Goal: Task Accomplishment & Management: Manage account settings

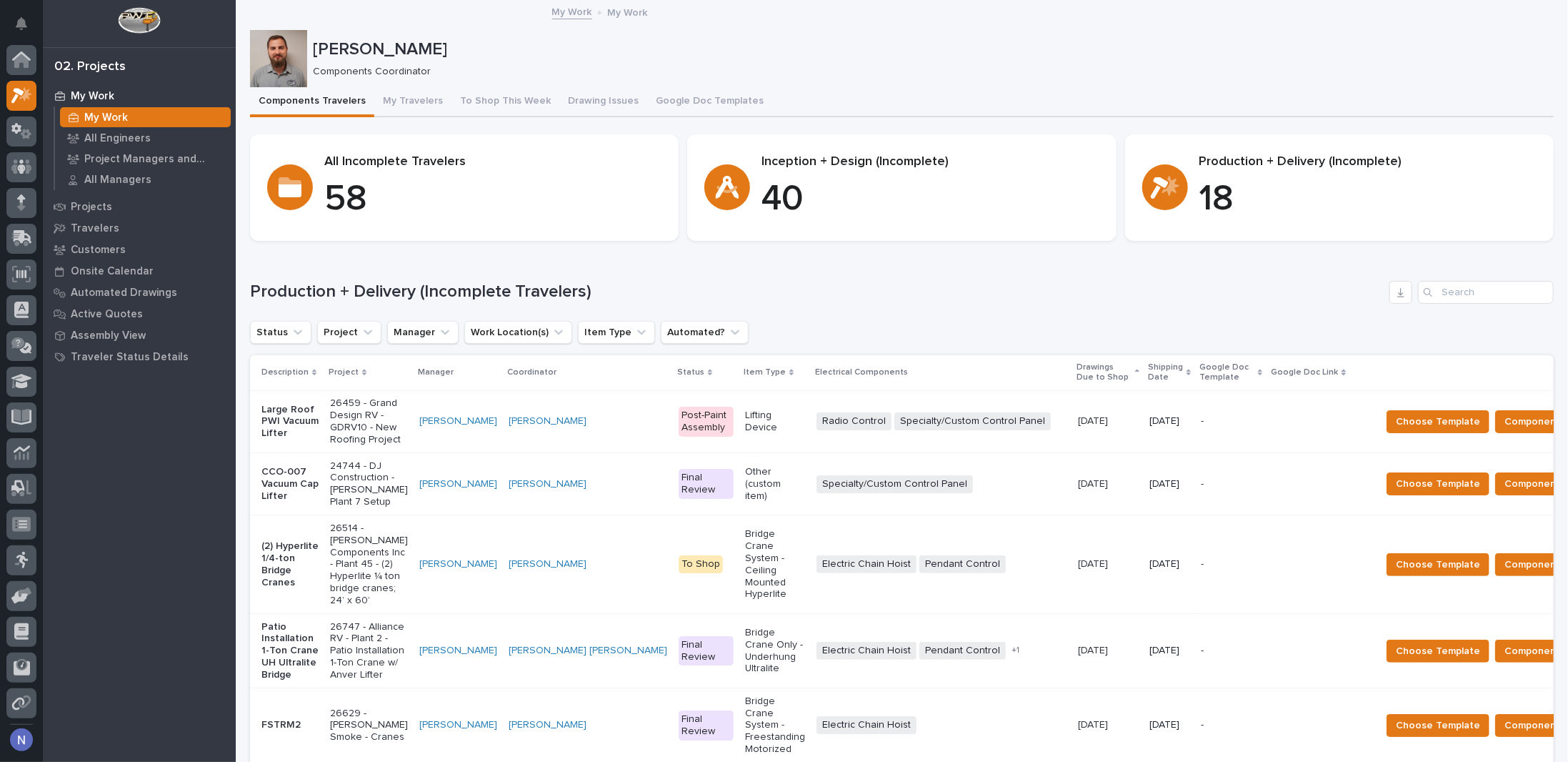
scroll to position [35, 0]
click at [22, 166] on icon at bounding box center [22, 163] width 8 height 7
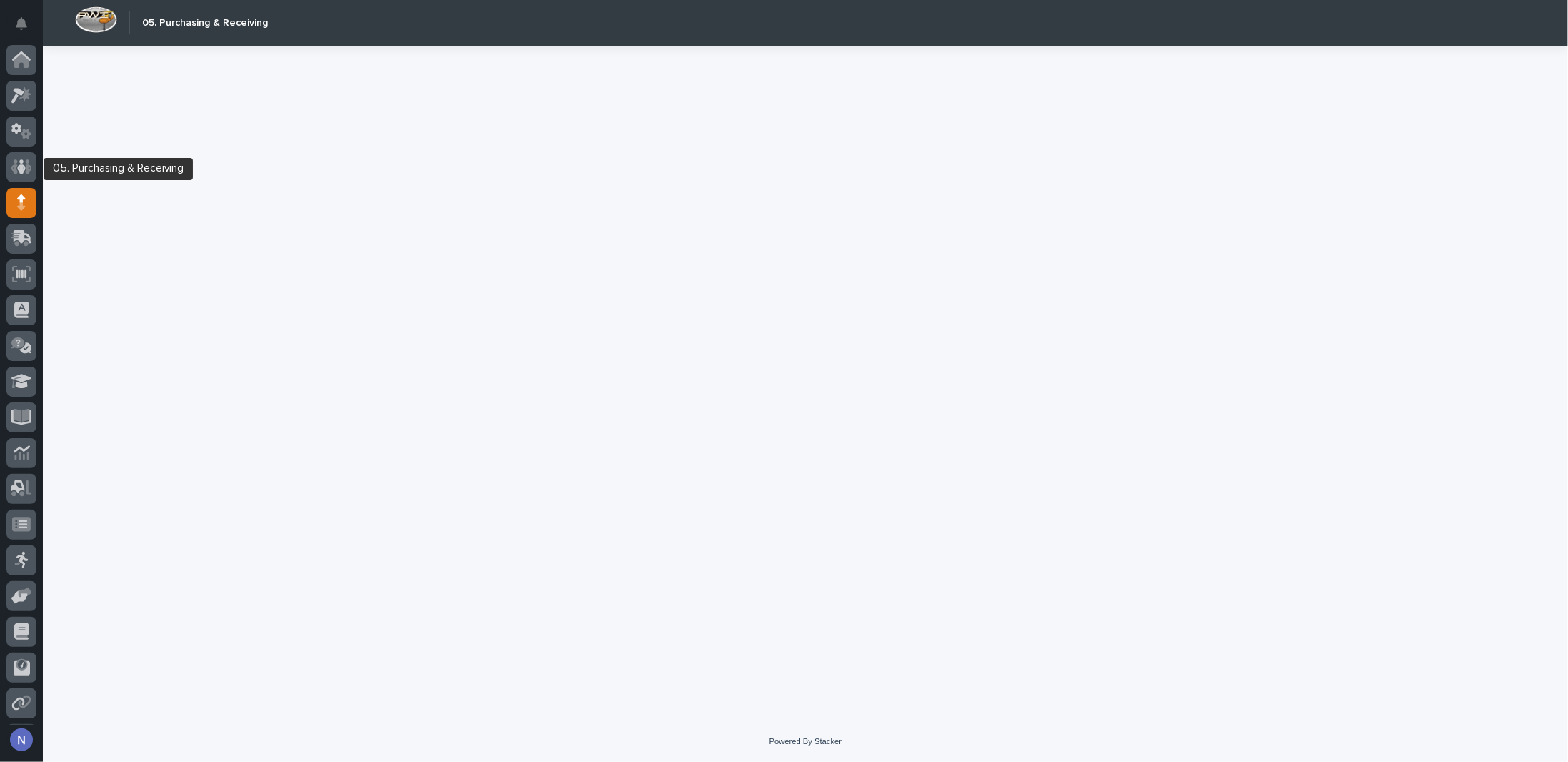
scroll to position [35, 0]
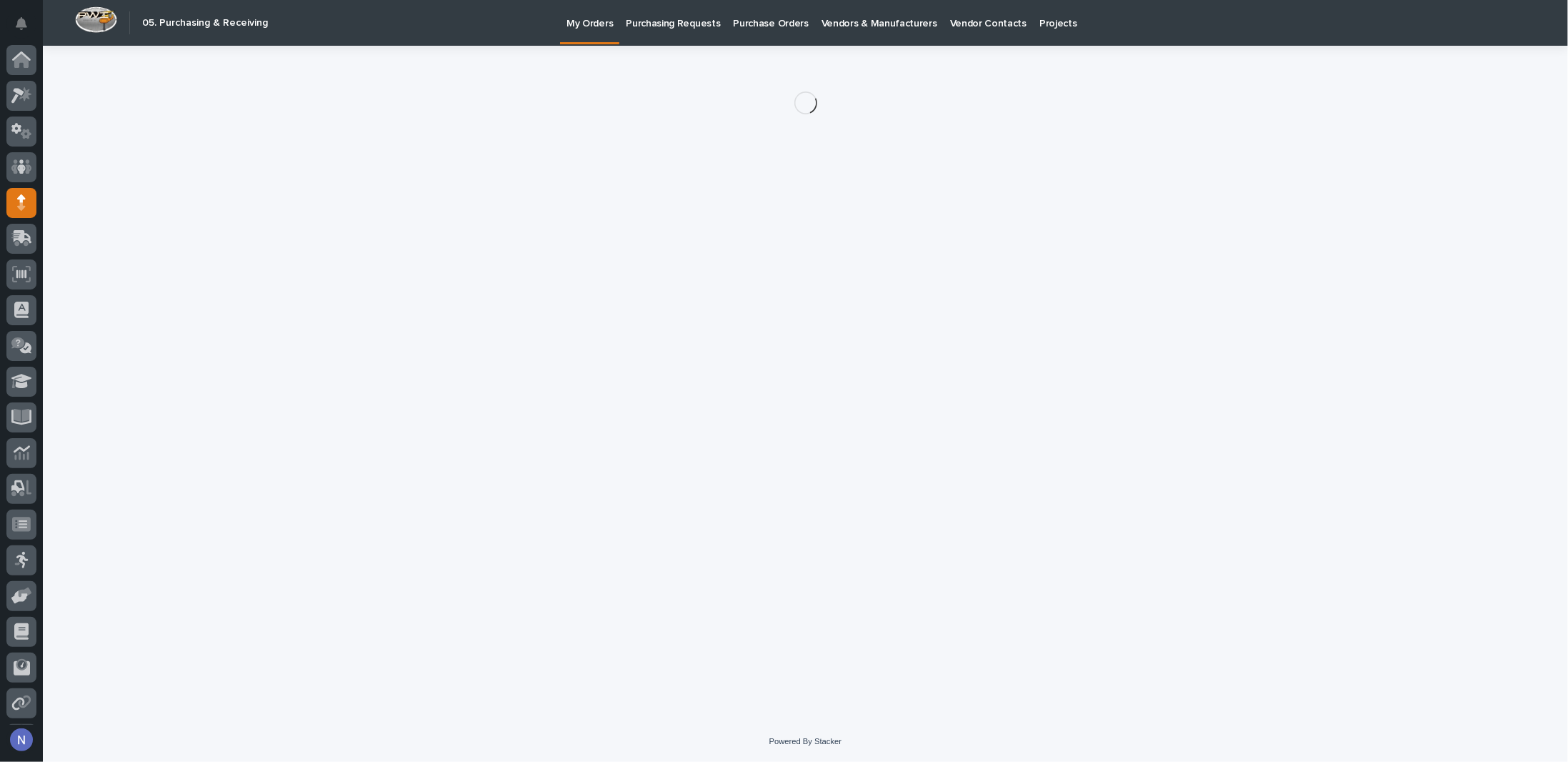
scroll to position [35, 0]
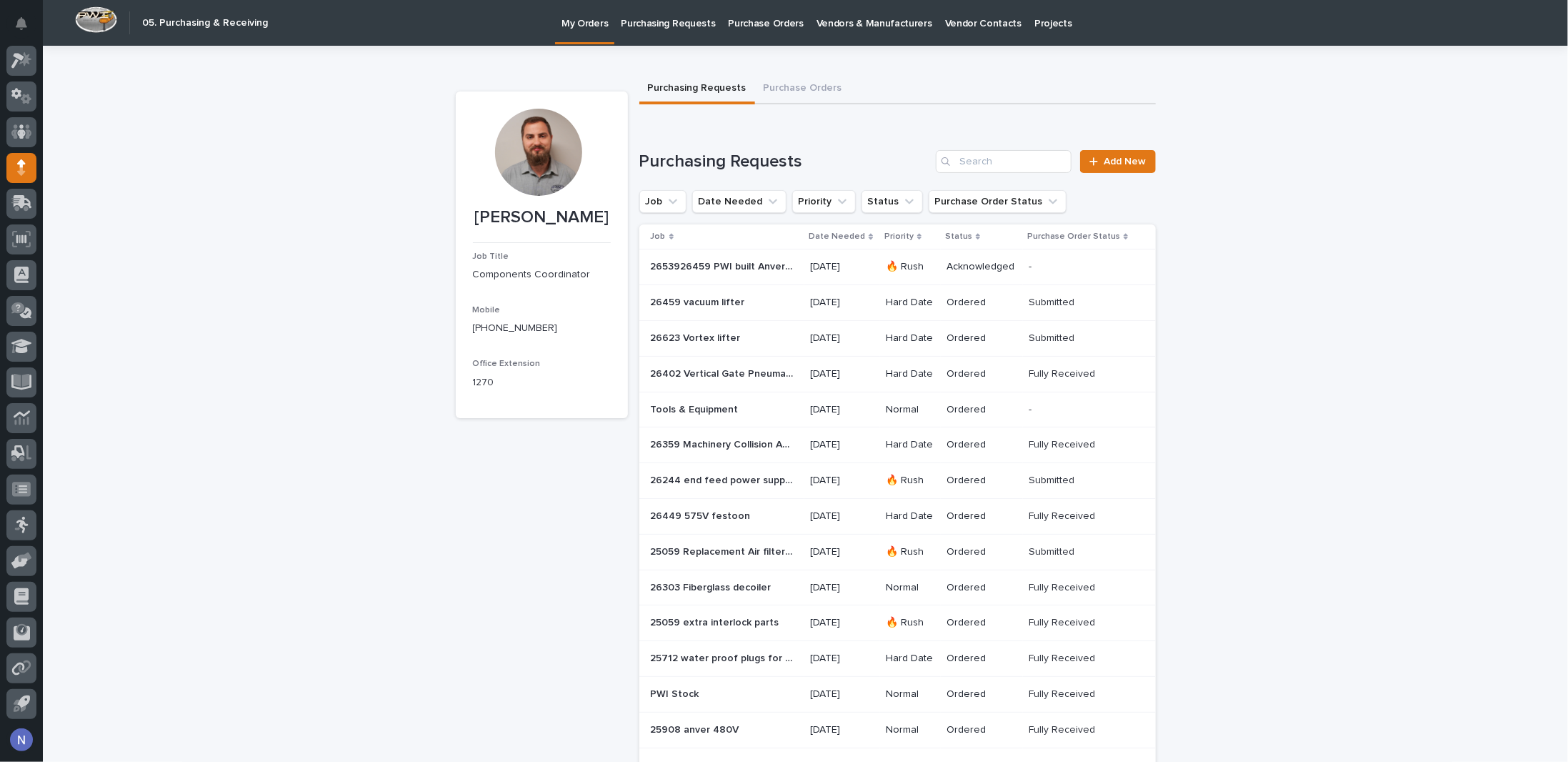
click at [758, 332] on p at bounding box center [723, 338] width 143 height 12
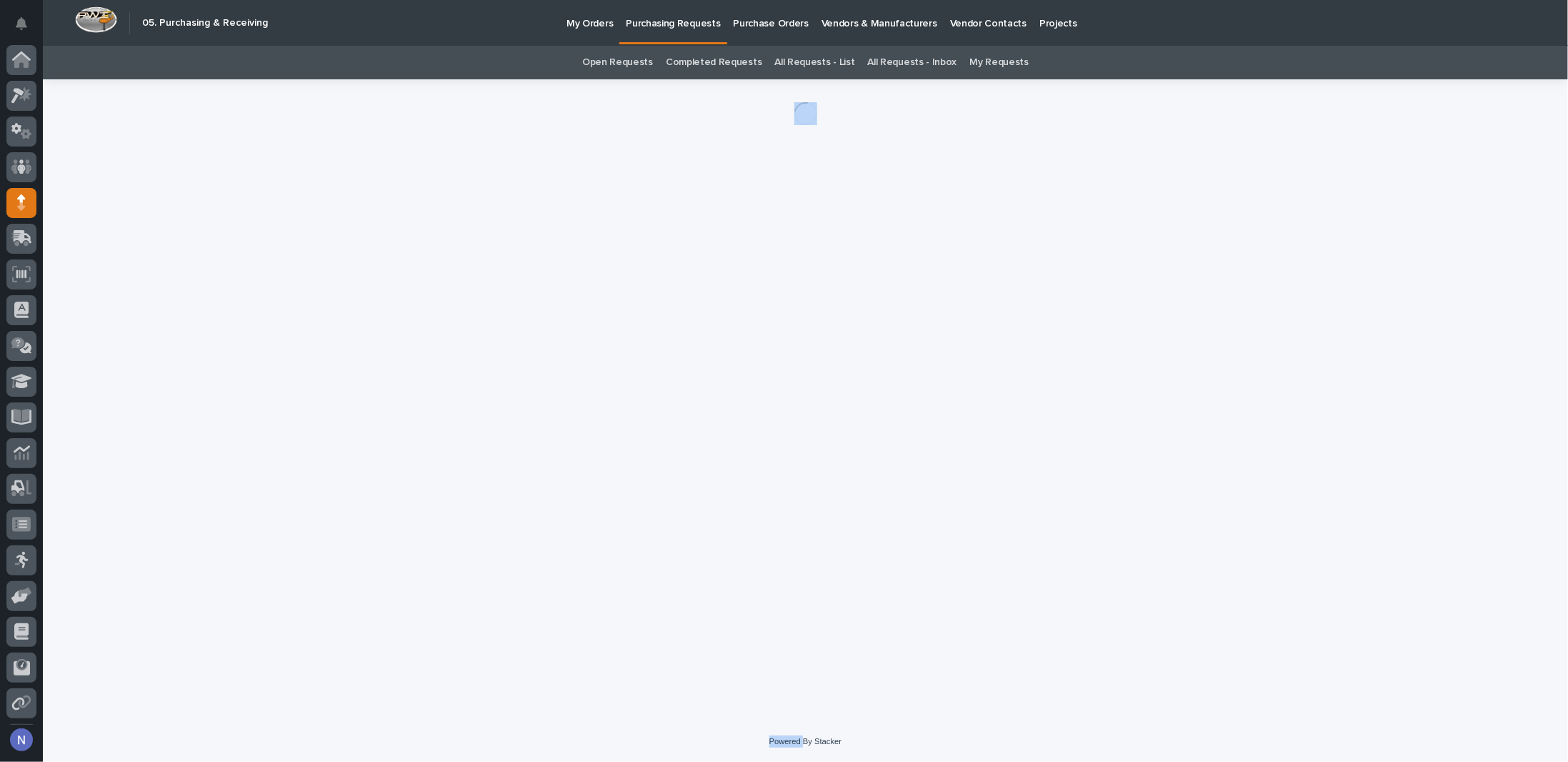
scroll to position [35, 0]
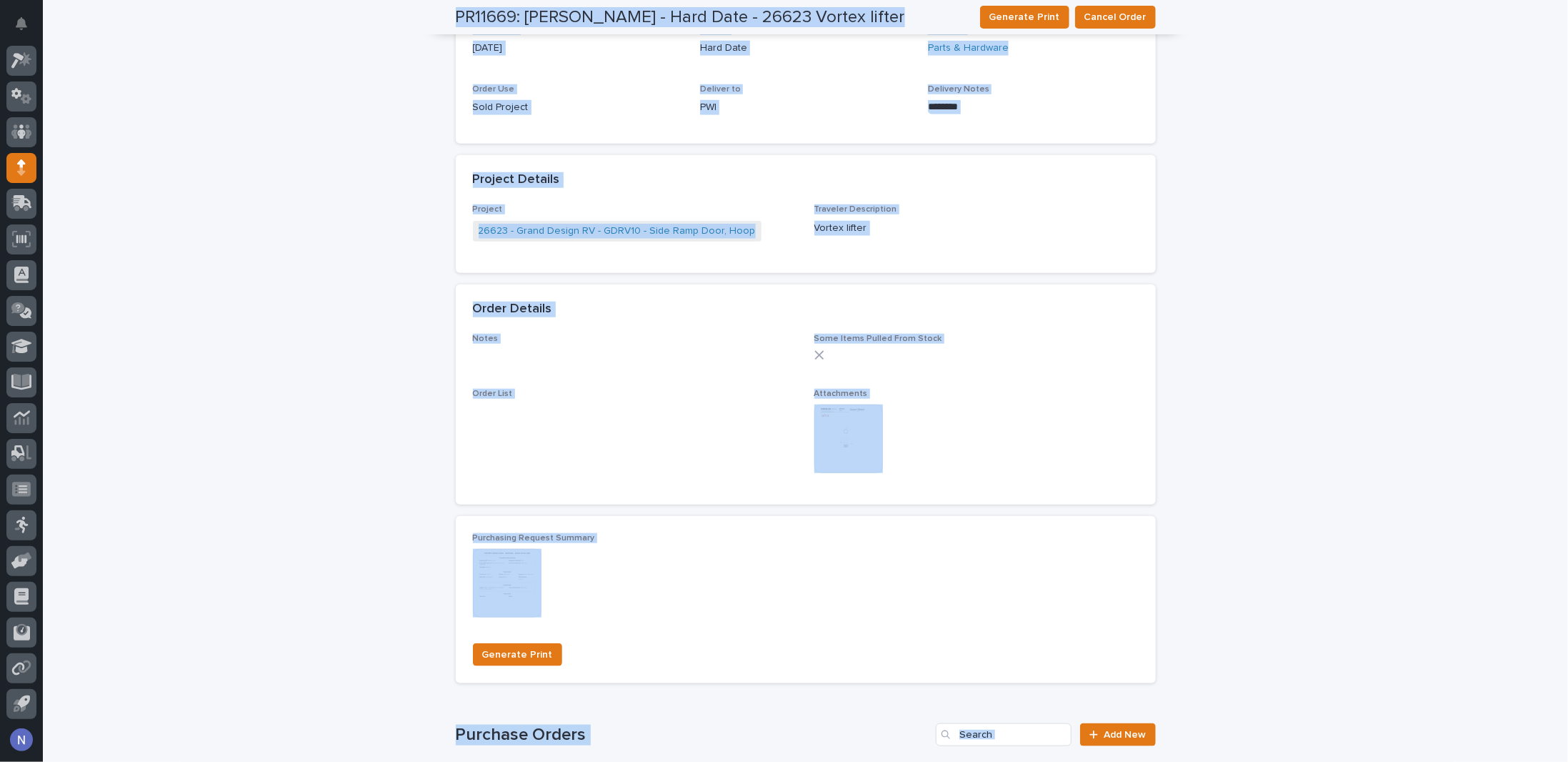
click at [1103, 464] on div "This file cannot be opened Download File" at bounding box center [977, 440] width 324 height 72
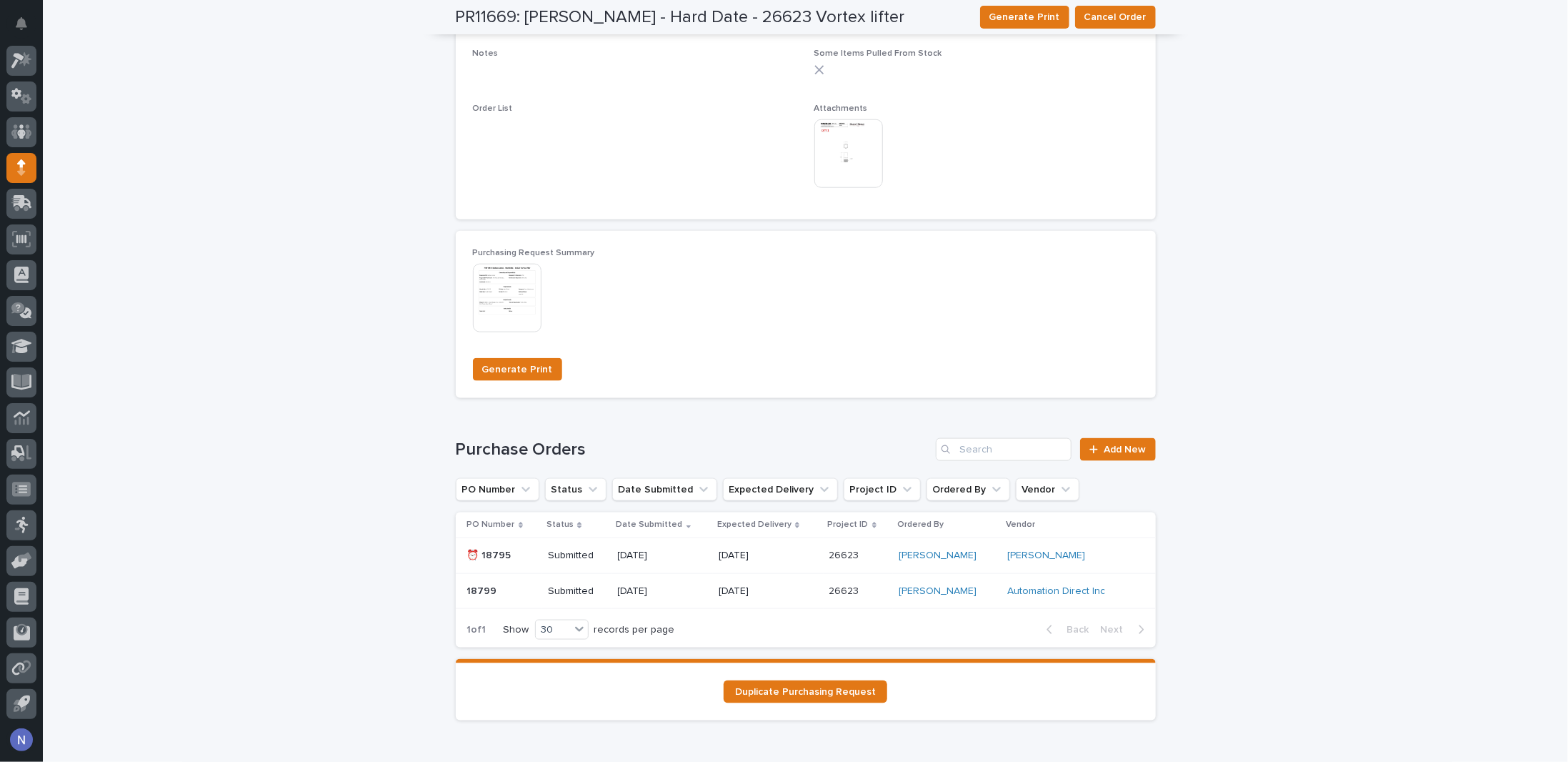
scroll to position [1082, 0]
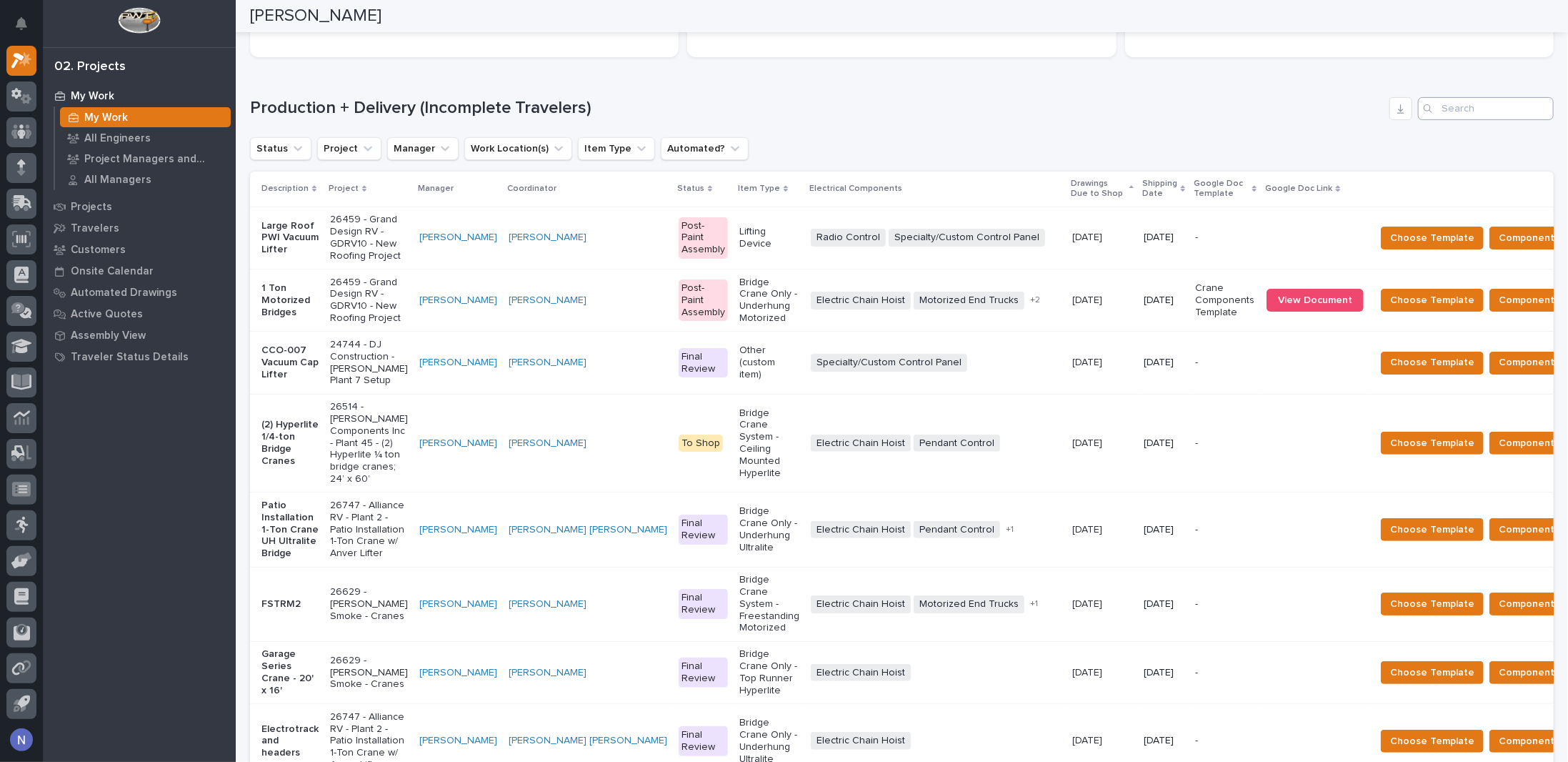
scroll to position [95, 0]
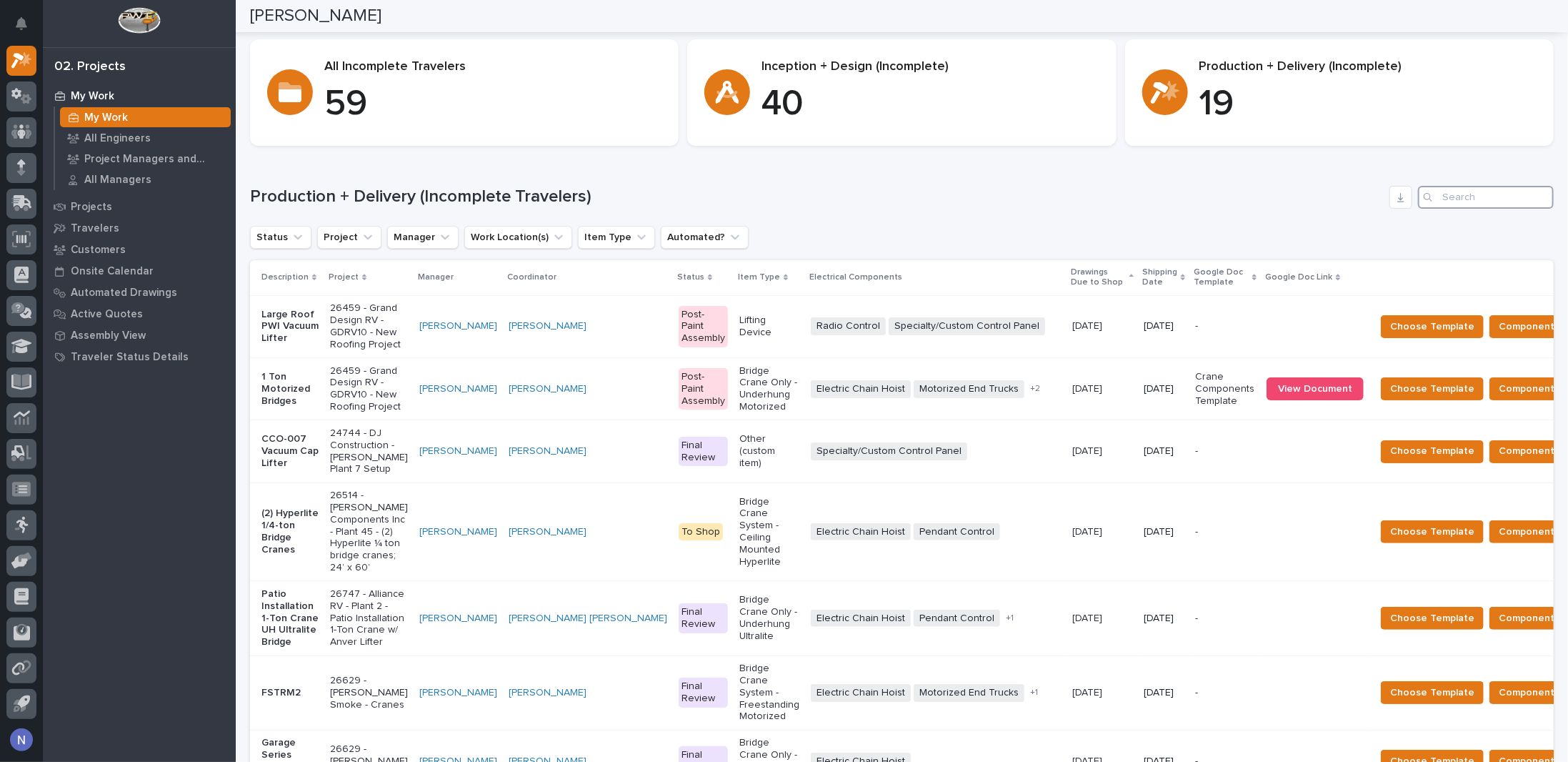
click at [1458, 195] on input "Search" at bounding box center [1486, 196] width 136 height 22
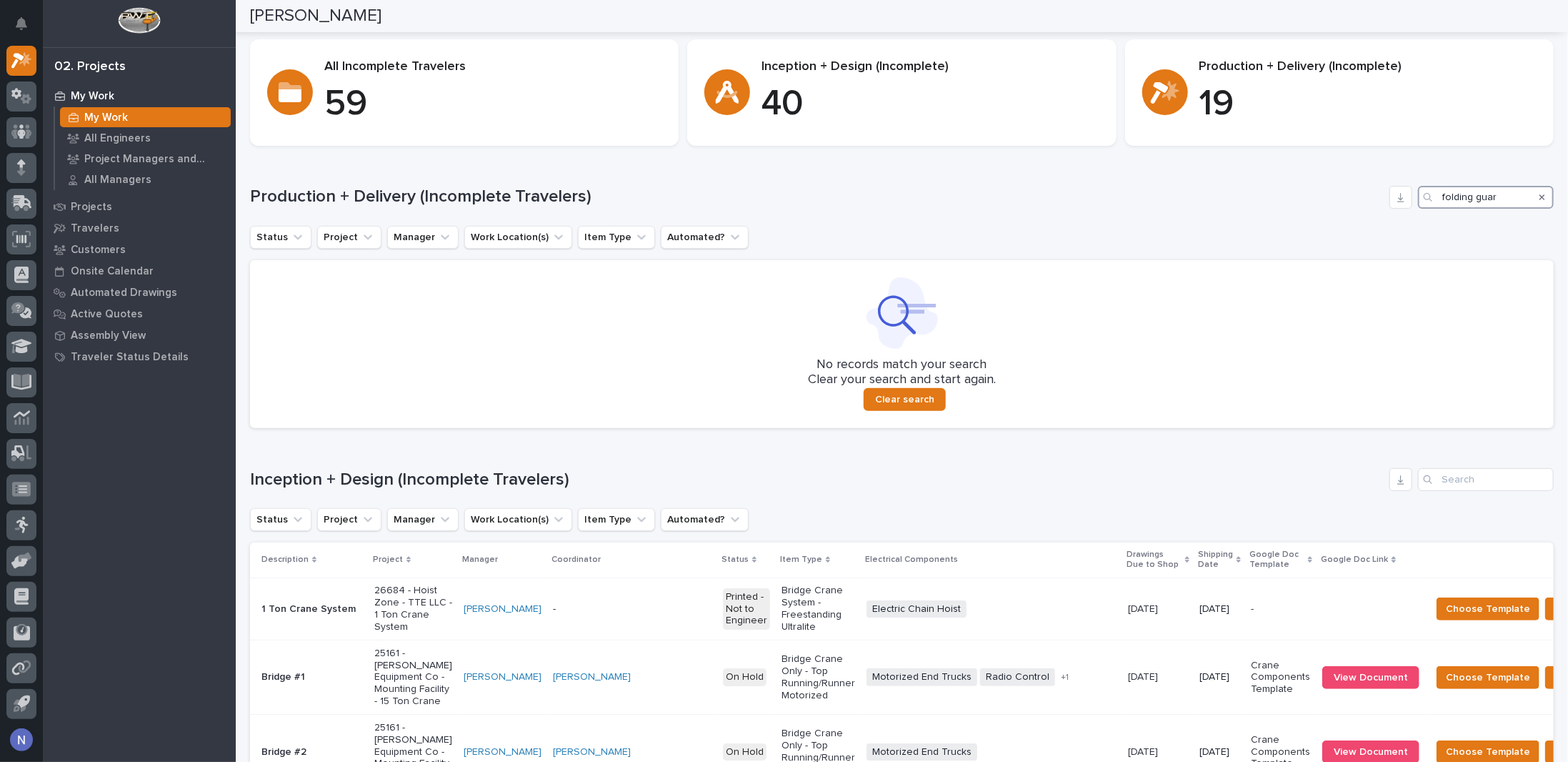
type input "folding guar"
click at [1437, 488] on input "Search" at bounding box center [1486, 479] width 136 height 22
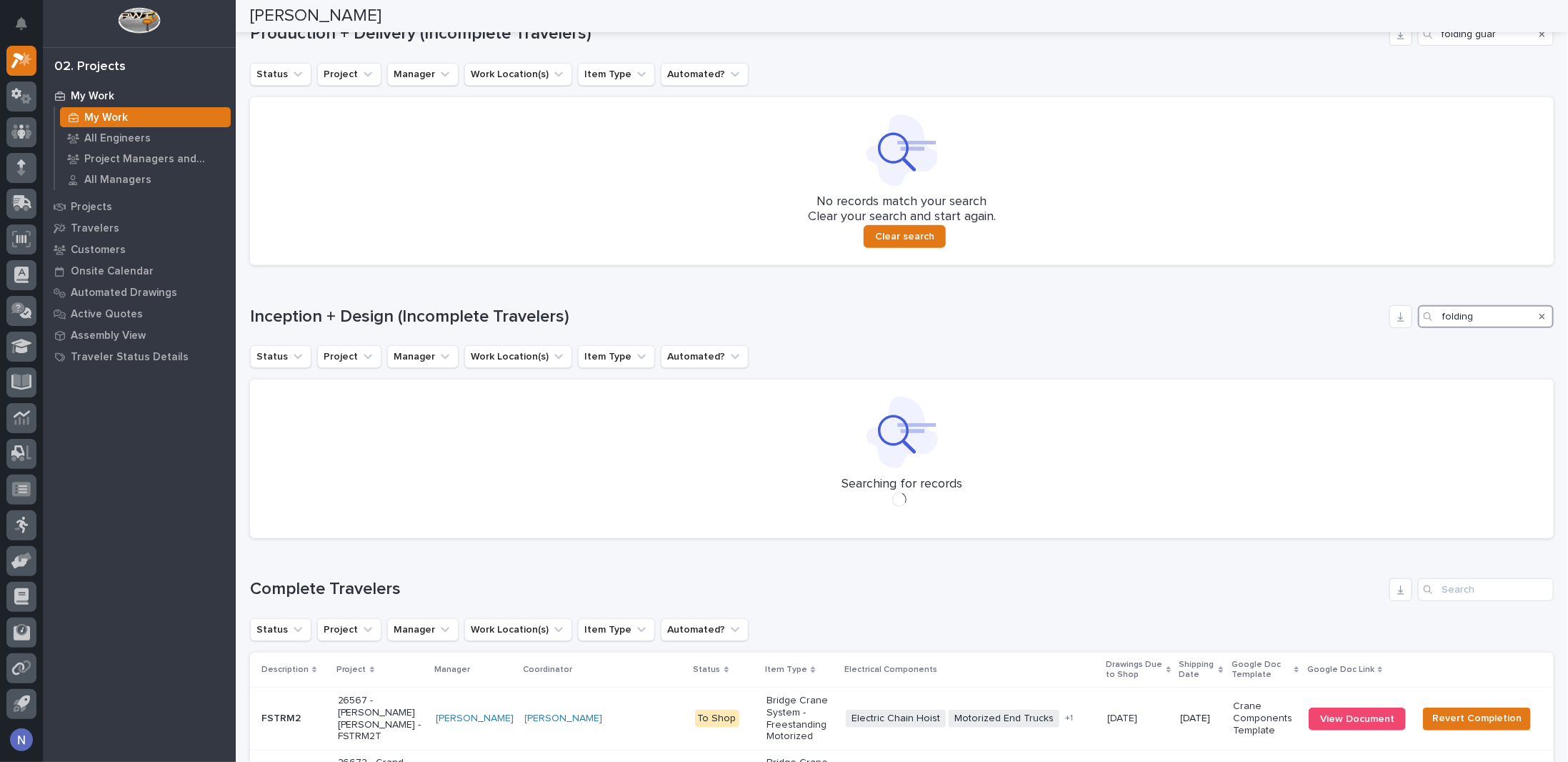
scroll to position [507, 0]
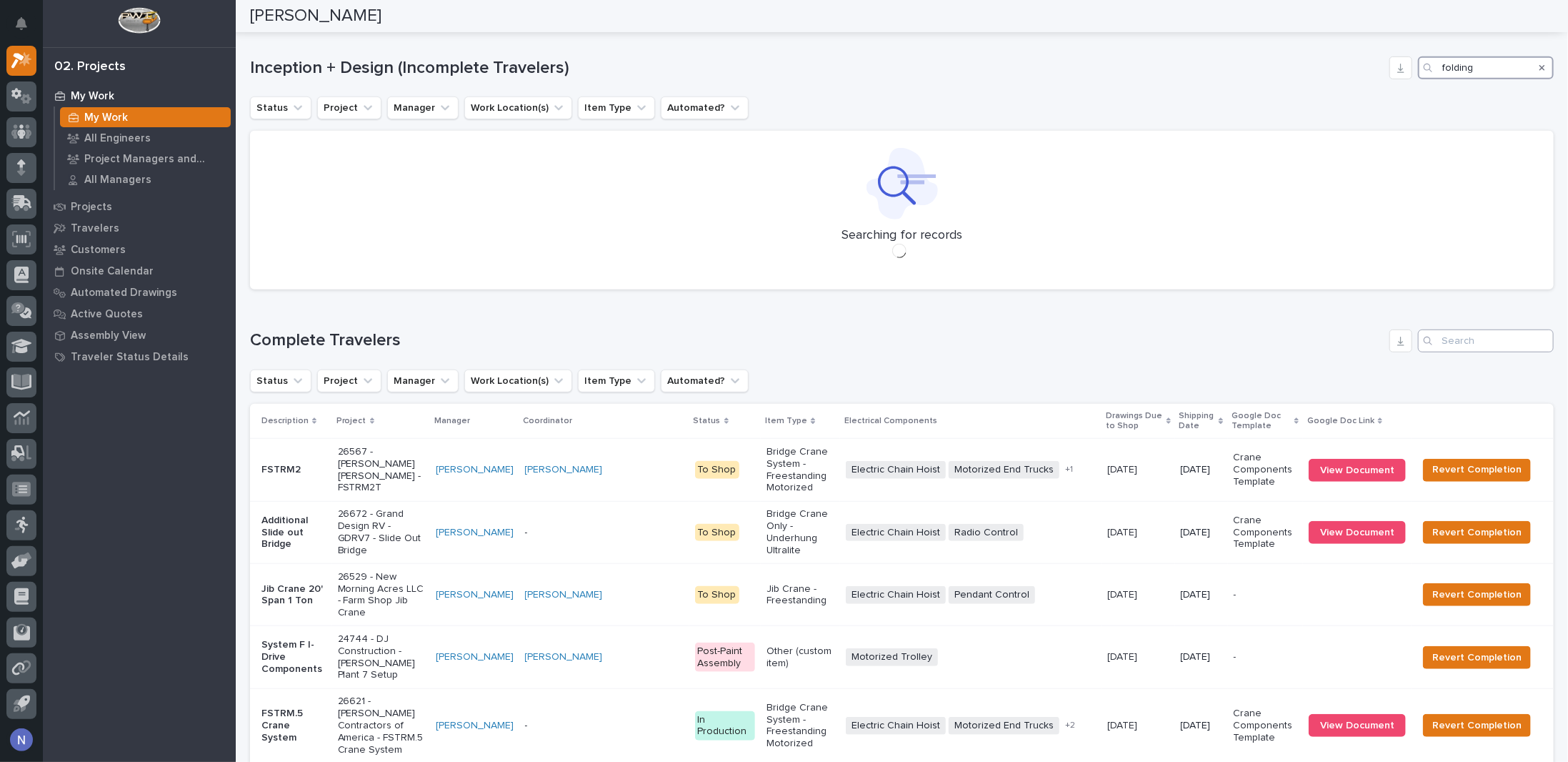
type input "folding"
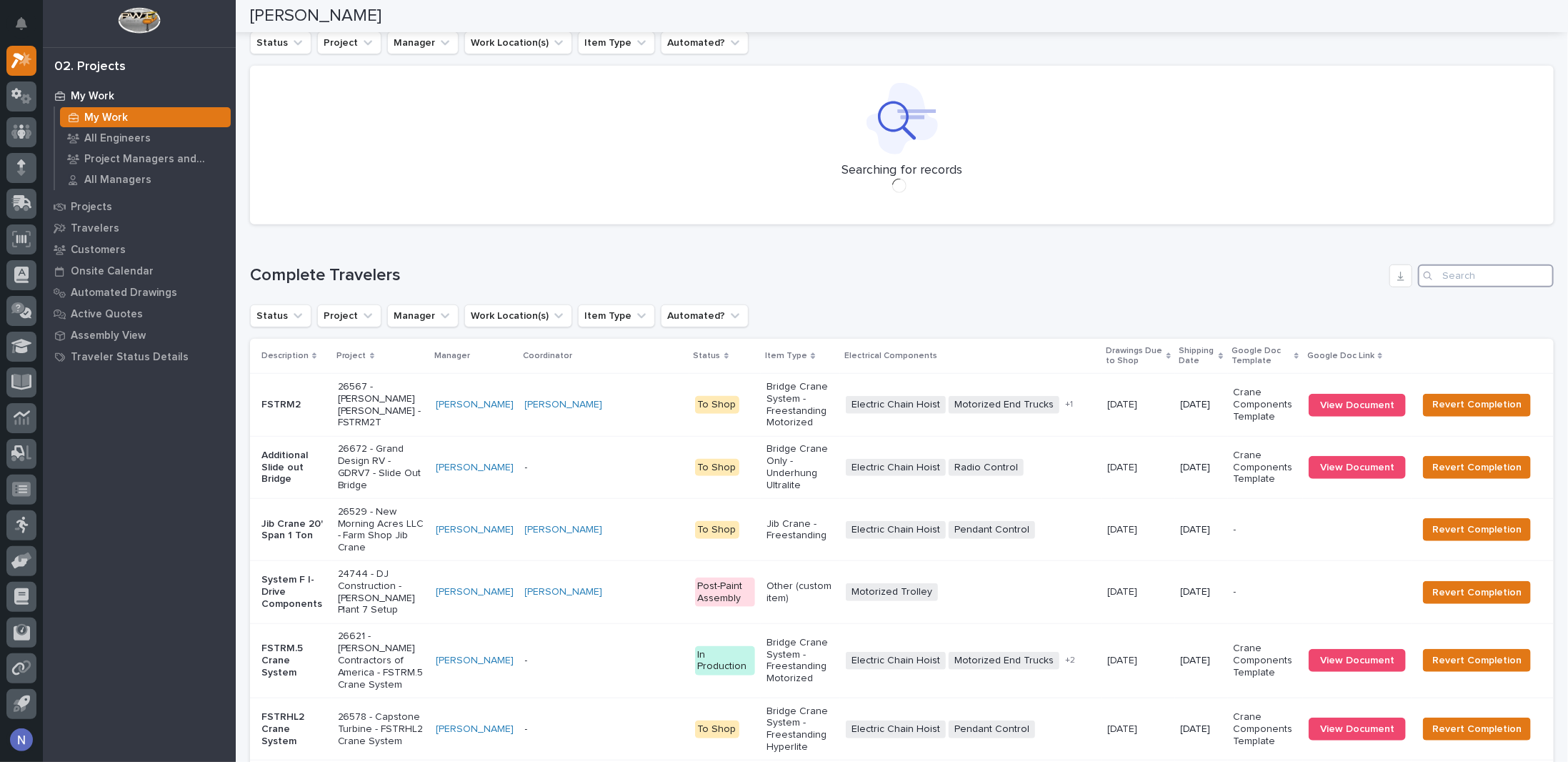
click at [1477, 270] on input "Search" at bounding box center [1486, 275] width 136 height 22
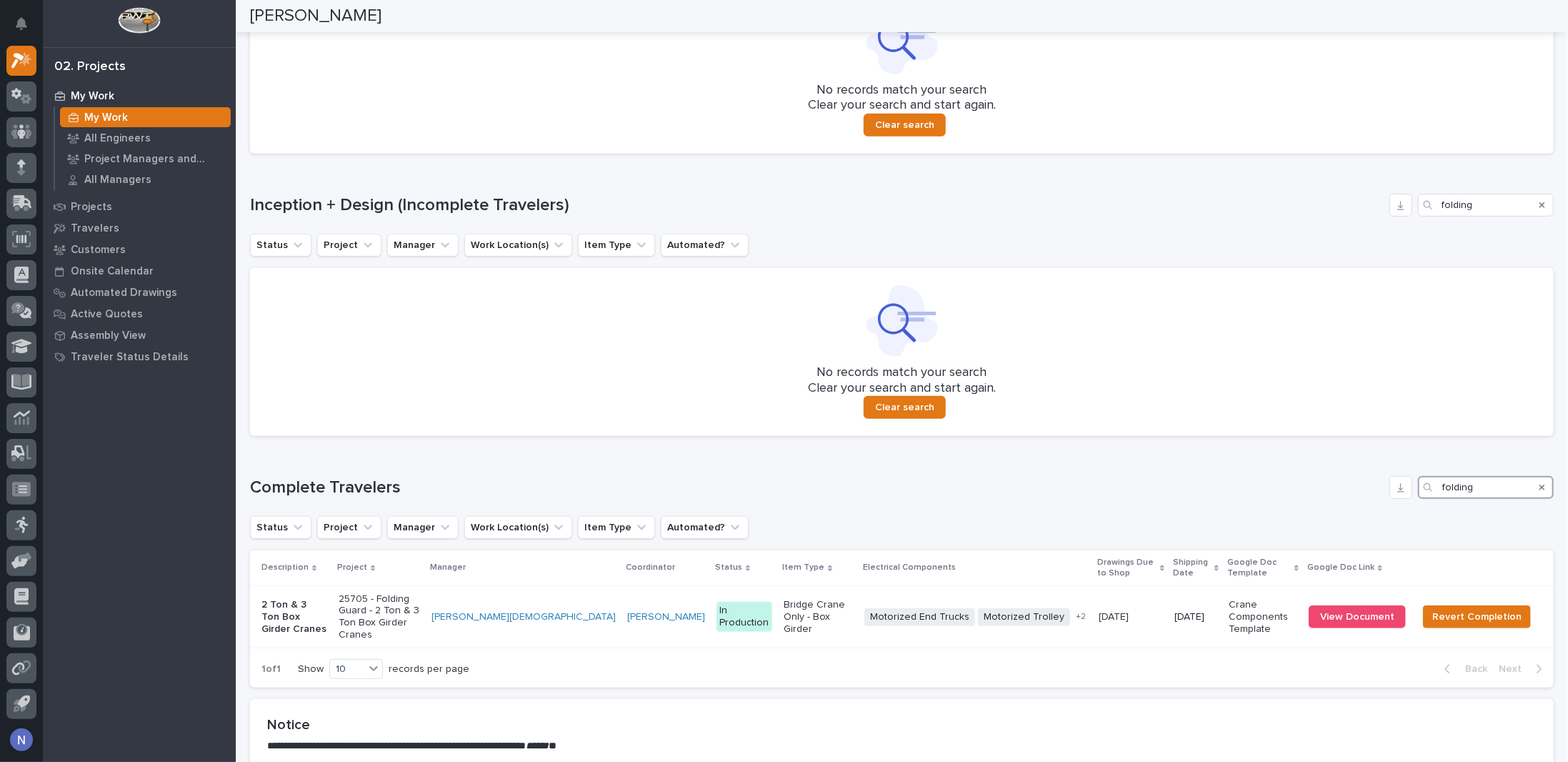
scroll to position [514, 0]
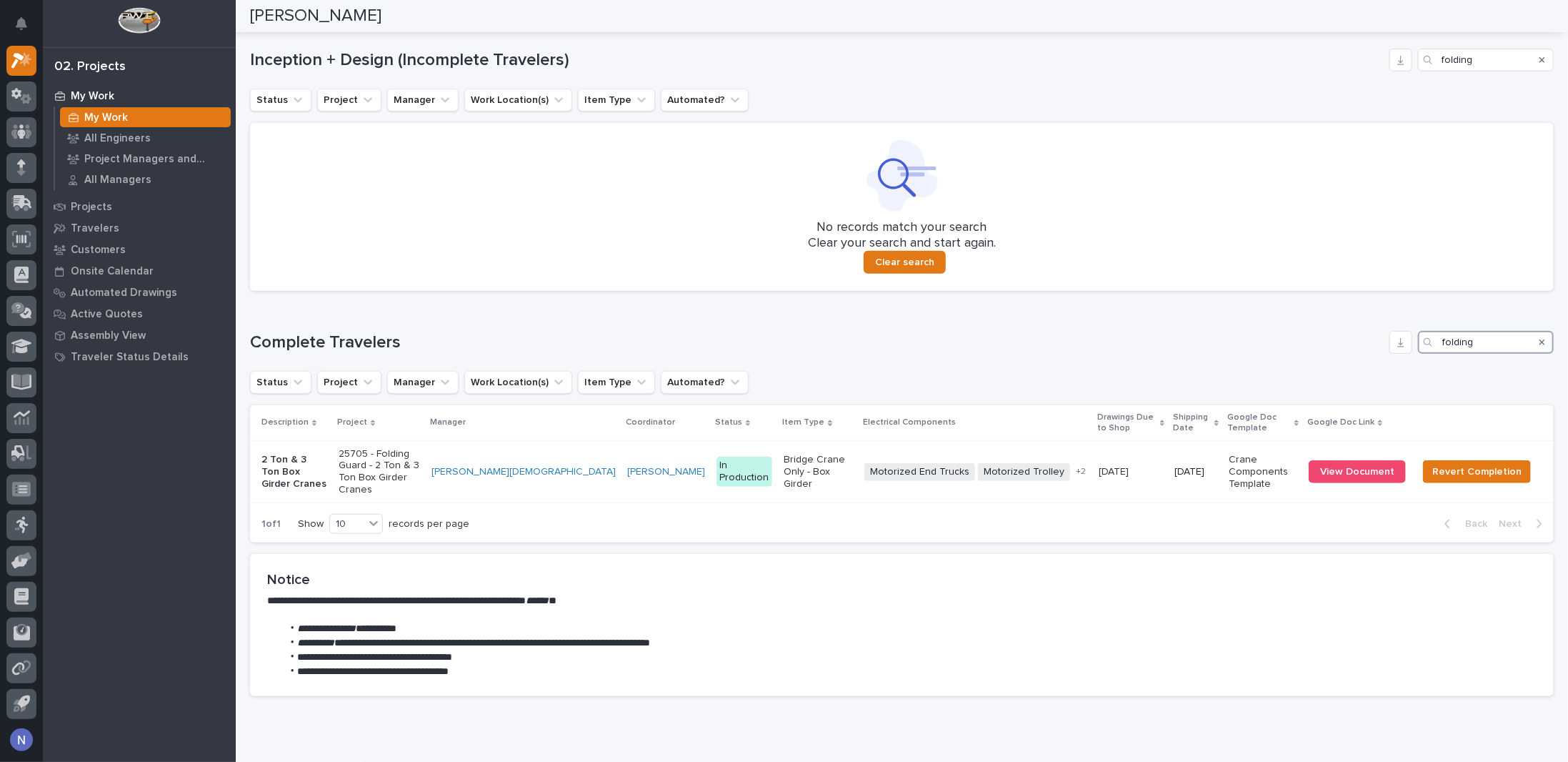
type input "folding"
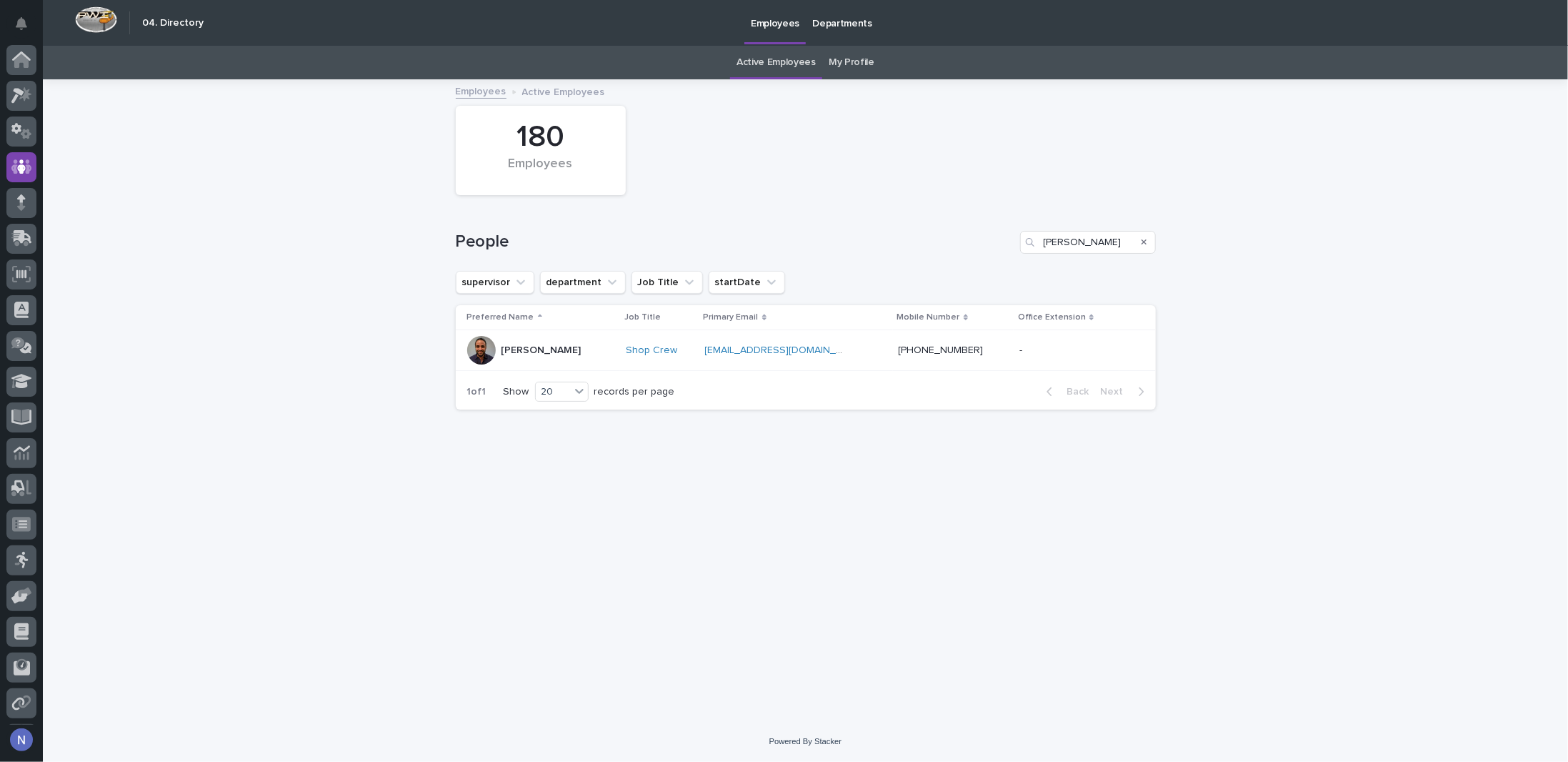
scroll to position [35, 0]
drag, startPoint x: 1084, startPoint y: 243, endPoint x: 942, endPoint y: 235, distance: 142.2
click at [942, 235] on div "People dylan" at bounding box center [806, 241] width 700 height 22
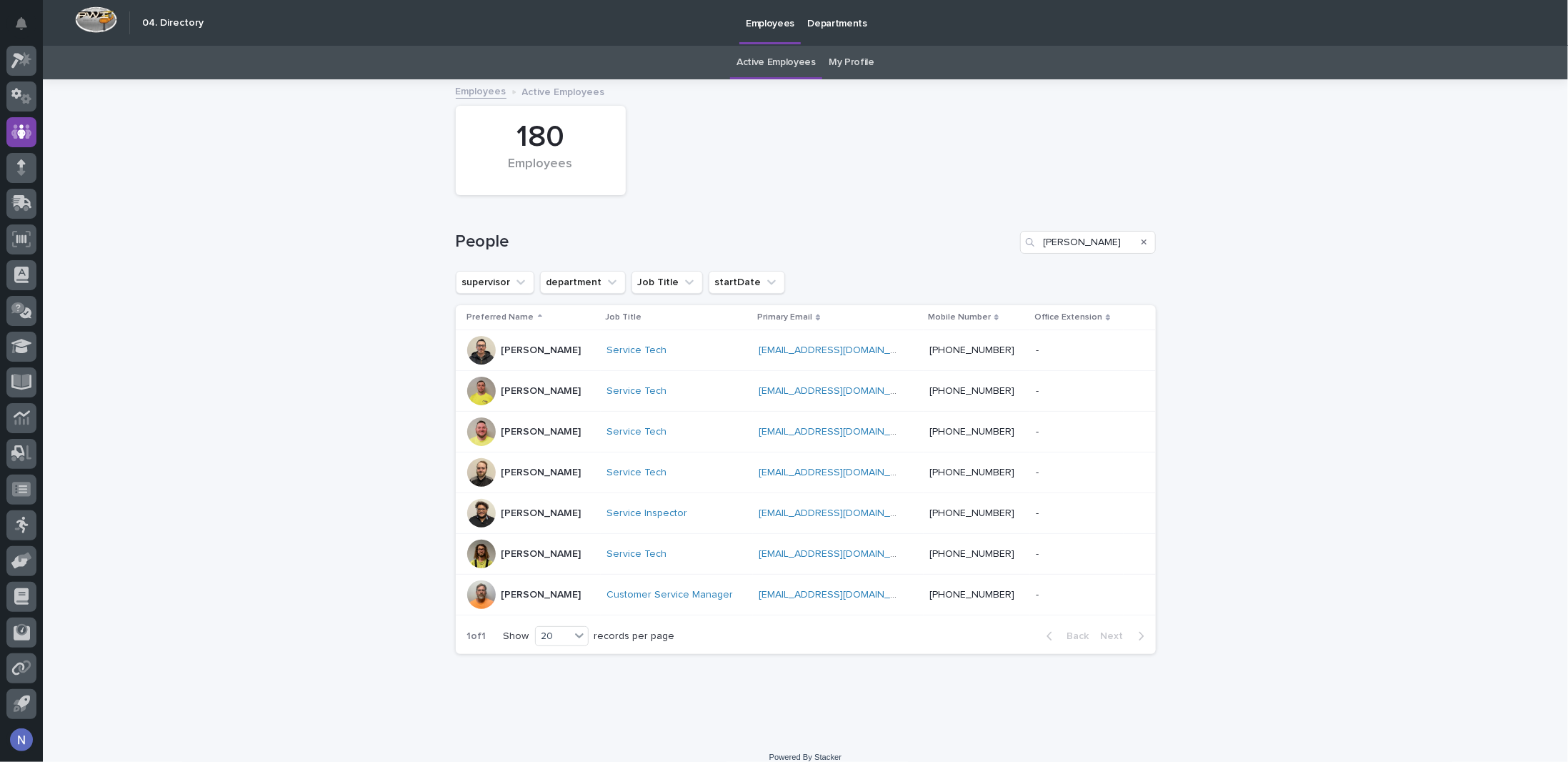
type input "todd"
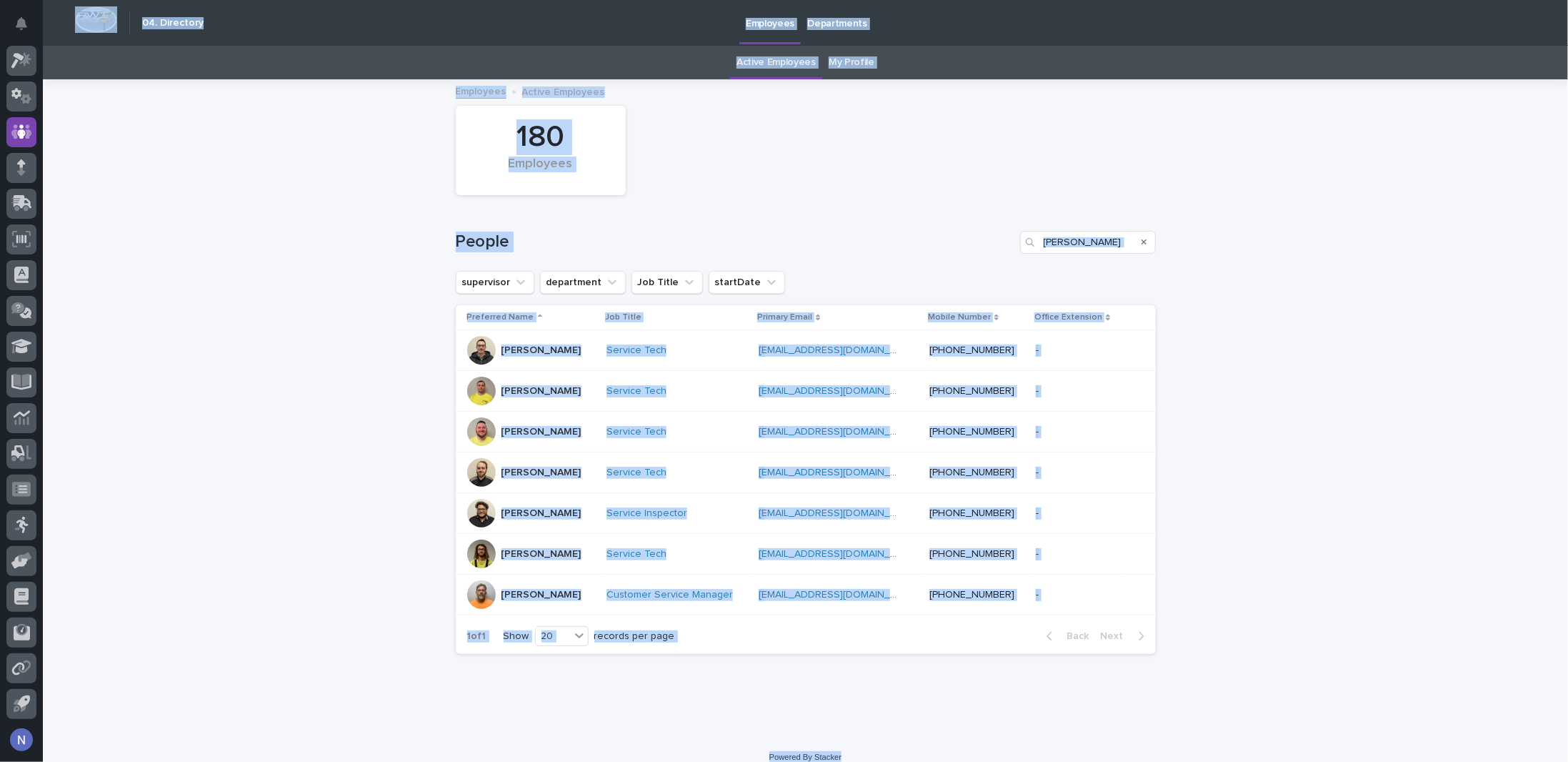
click at [632, 761] on html "My Settings Log Out " 04. Directory " was added to your account Open 04. Direct…" at bounding box center [784, 381] width 1568 height 762
click at [41, 155] on div at bounding box center [22, 384] width 43 height 680
